Goal: Navigation & Orientation: Find specific page/section

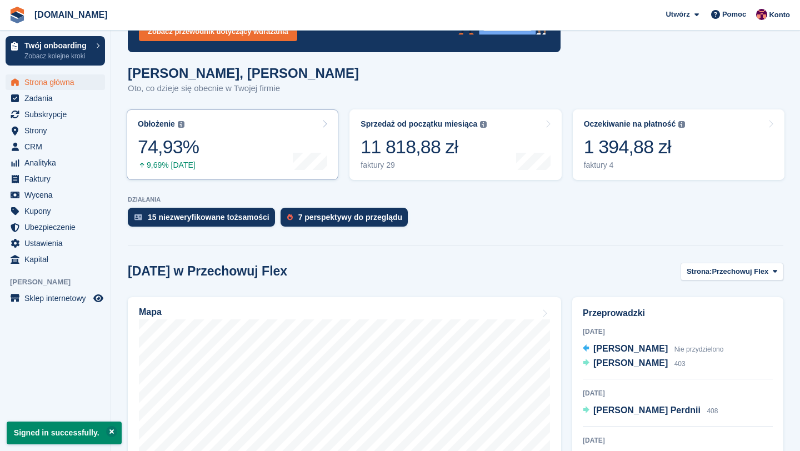
scroll to position [122, 0]
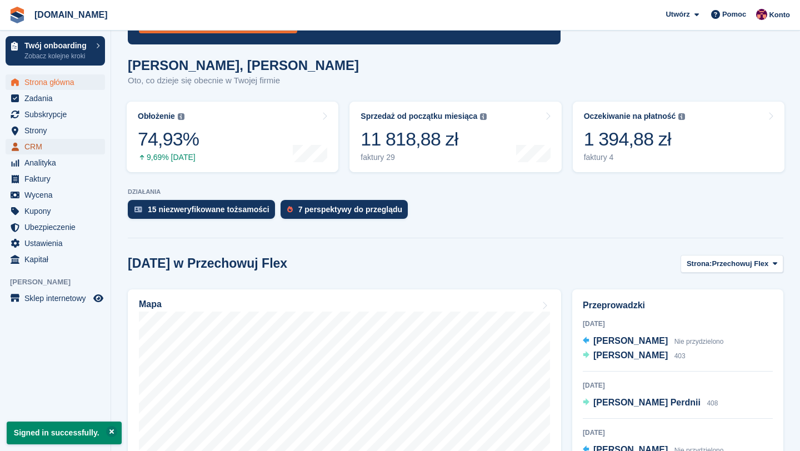
click at [46, 146] on span "CRM" at bounding box center [57, 147] width 67 height 16
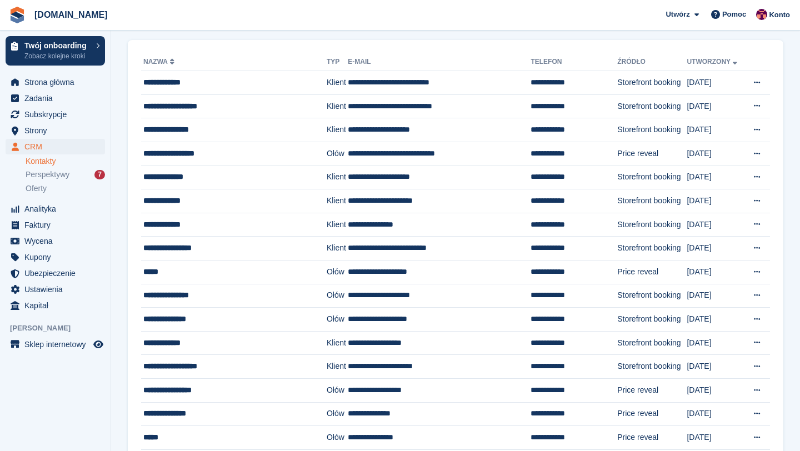
scroll to position [72, 0]
click at [59, 178] on span "Perspektywy" at bounding box center [48, 174] width 44 height 11
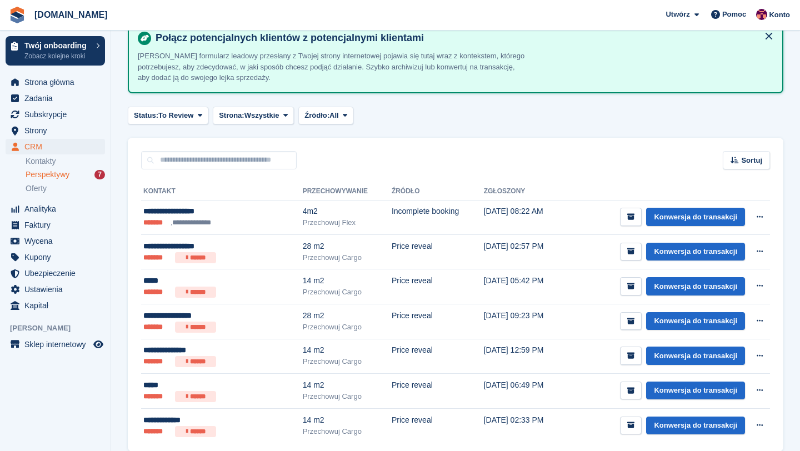
scroll to position [107, 0]
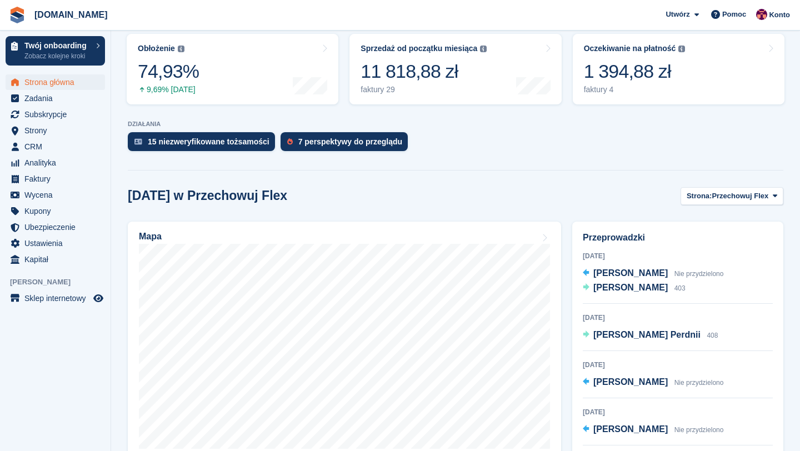
scroll to position [251, 0]
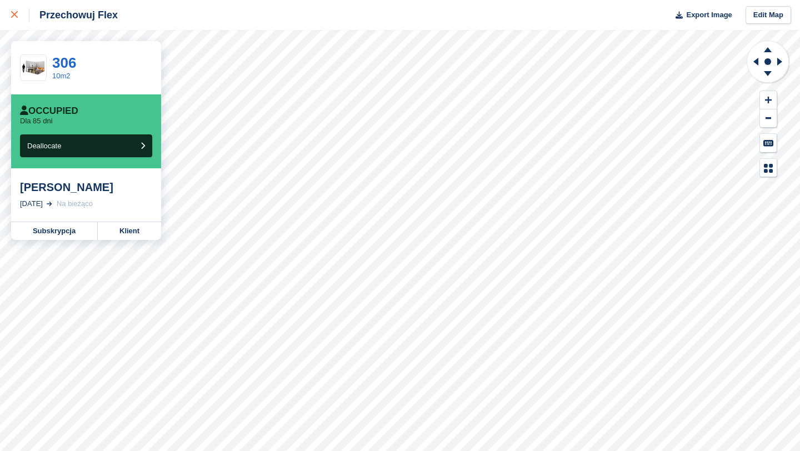
click at [24, 18] on div at bounding box center [20, 14] width 18 height 13
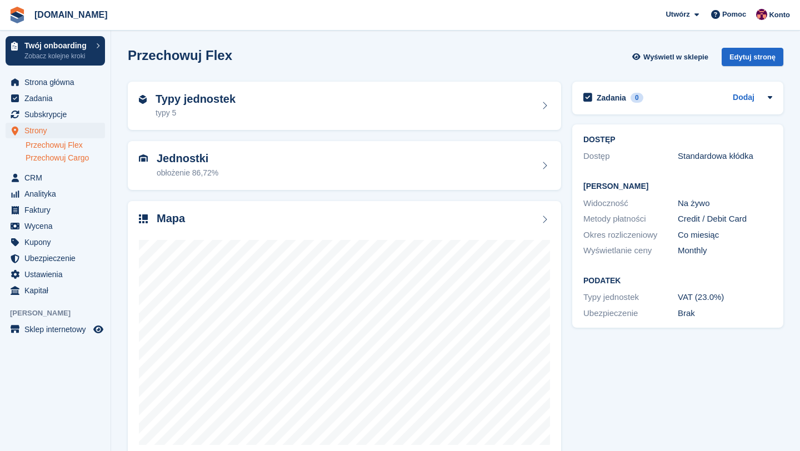
click at [76, 161] on link "Przechowuj Cargo" at bounding box center [65, 158] width 79 height 11
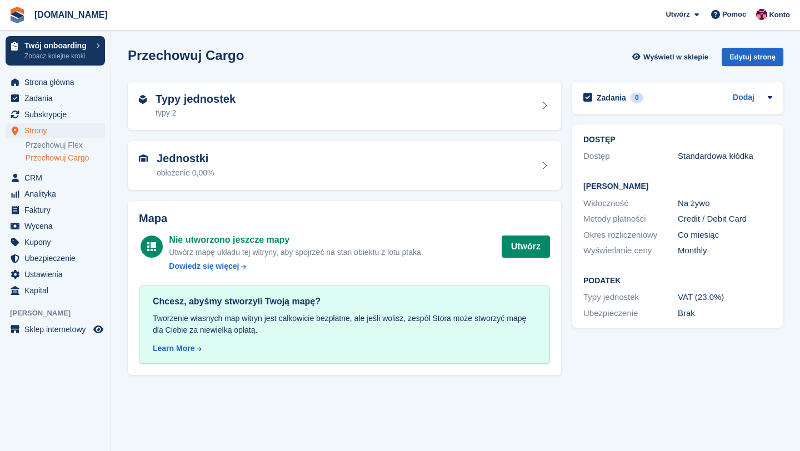
click at [71, 151] on li "Przechowuj Flex" at bounding box center [68, 145] width 85 height 12
click at [77, 142] on link "Przechowuj Flex" at bounding box center [65, 145] width 79 height 11
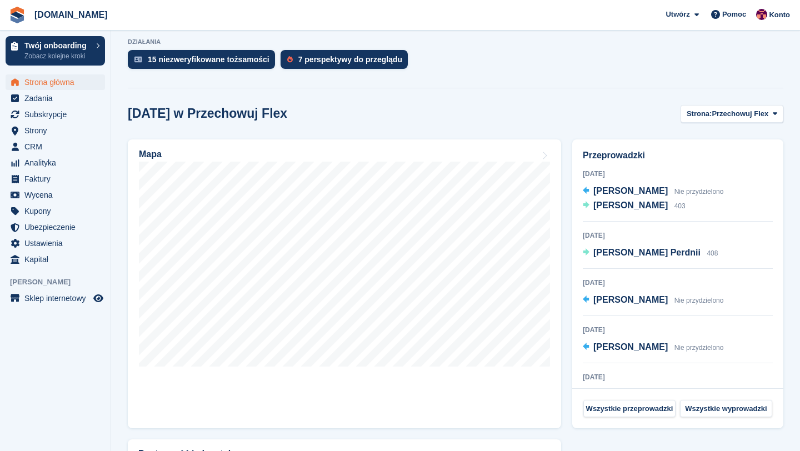
scroll to position [69, 0]
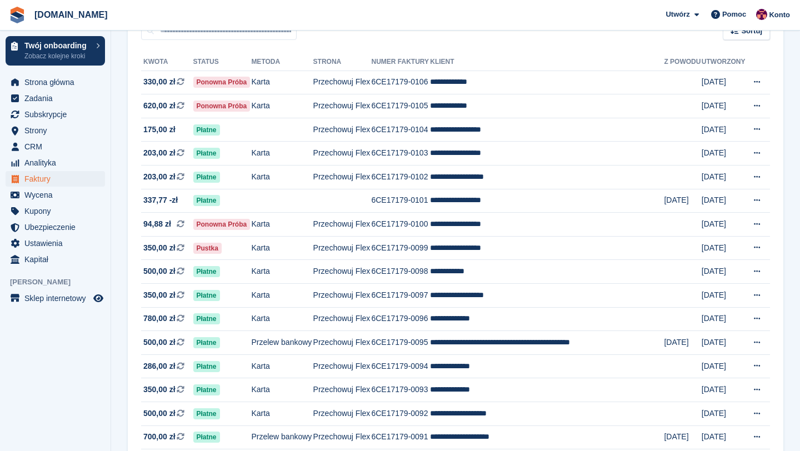
scroll to position [117, 0]
